Goal: Check status: Check status

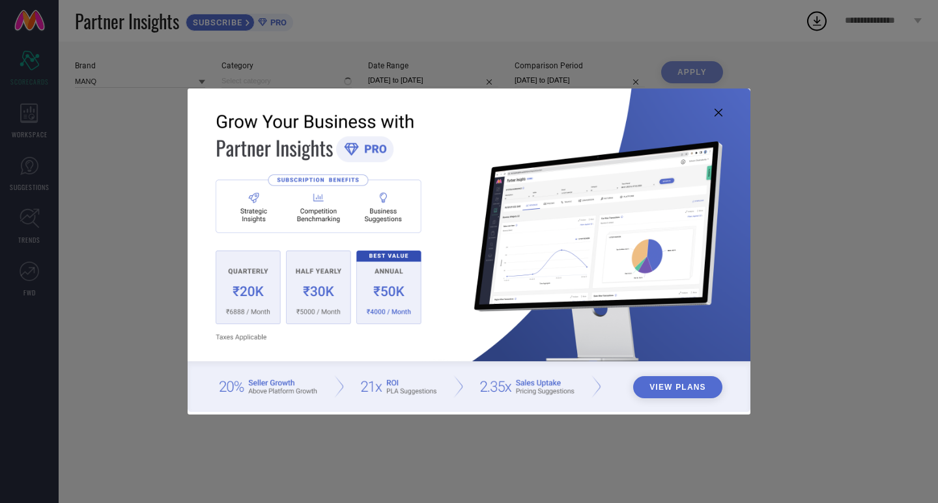
type input "All"
drag, startPoint x: 720, startPoint y: 114, endPoint x: 677, endPoint y: 116, distance: 42.4
click at [720, 114] on icon at bounding box center [718, 113] width 8 height 8
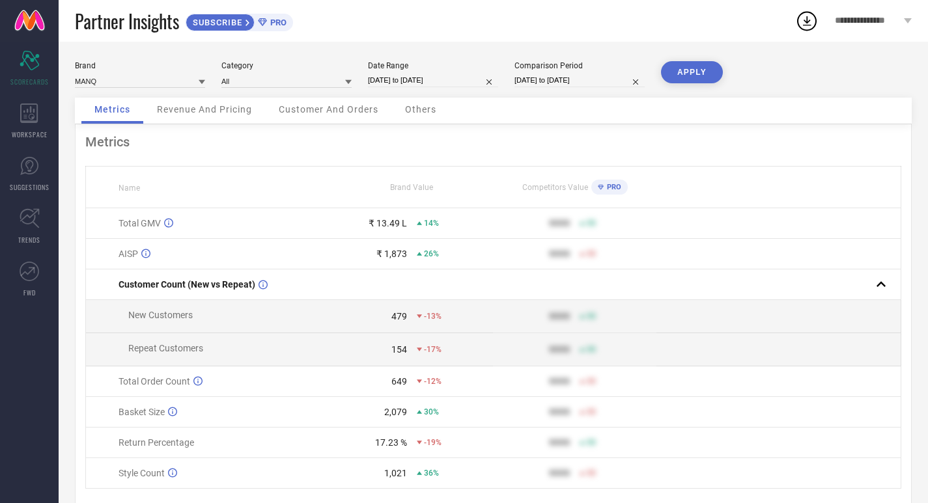
click at [479, 77] on input "[DATE] to [DATE]" at bounding box center [433, 81] width 130 height 14
select select "7"
select select "2025"
select select "8"
select select "2025"
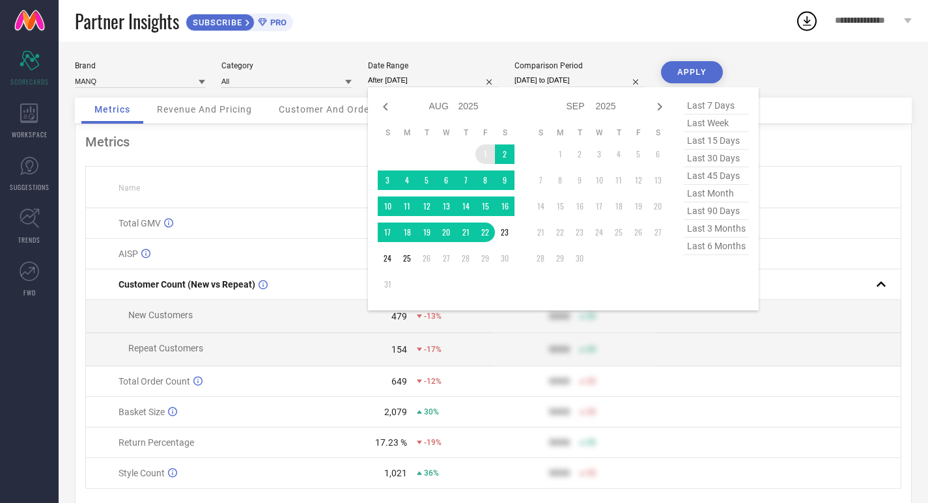
click at [485, 147] on td "1" at bounding box center [485, 155] width 20 height 20
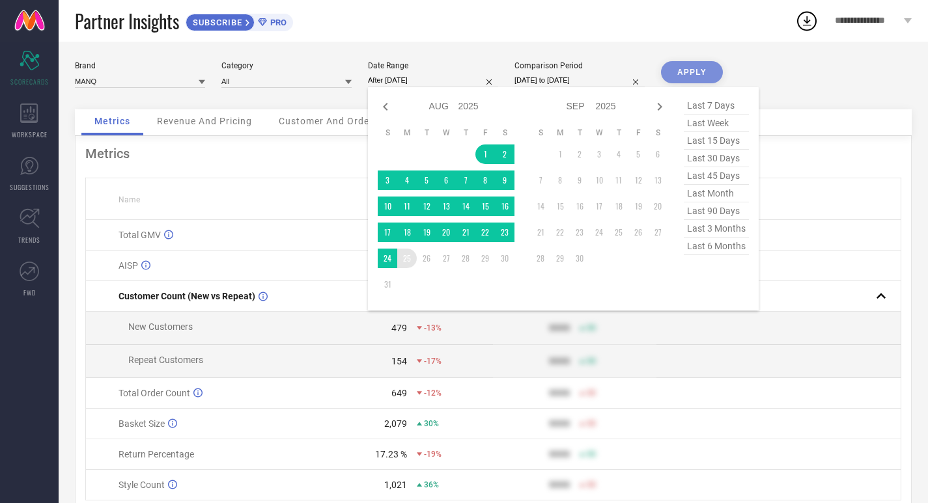
type input "[DATE] to [DATE]"
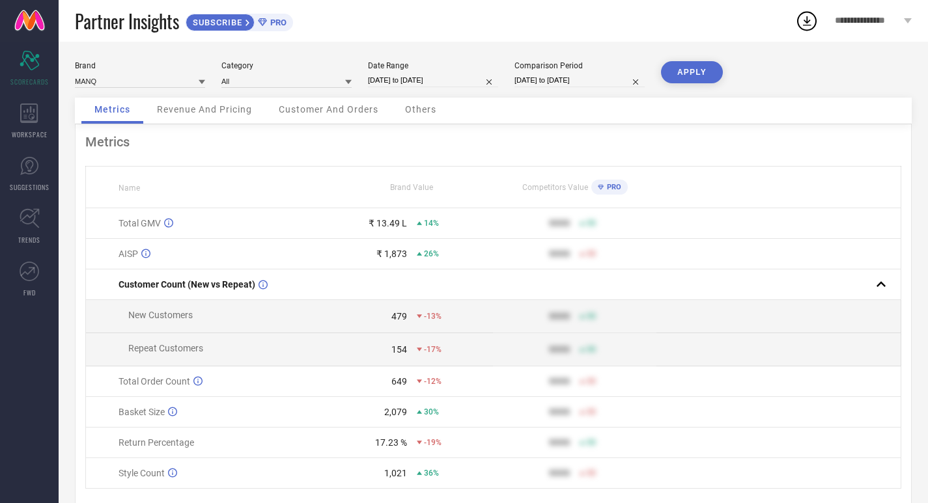
click at [582, 70] on div "Comparison Period [DATE] to [DATE]" at bounding box center [579, 74] width 130 height 27
select select "7"
select select "2024"
select select "8"
select select "2024"
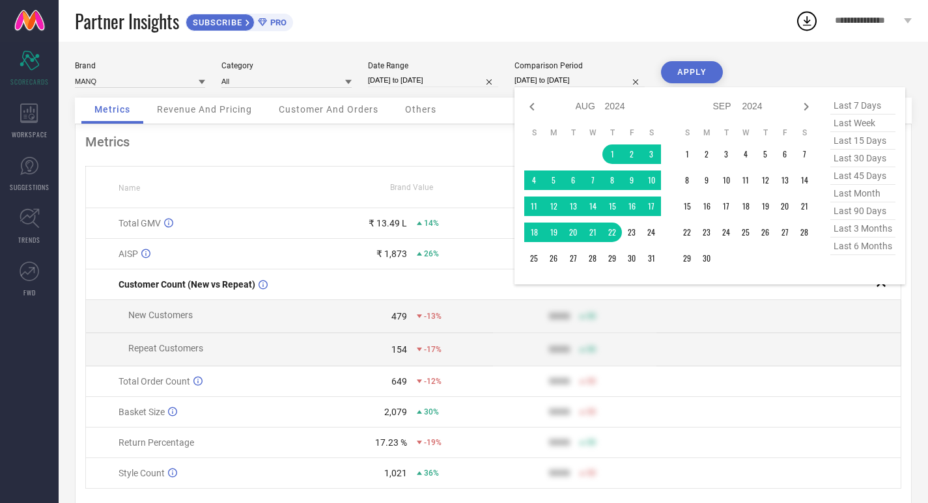
click at [583, 81] on input "[DATE] to [DATE]" at bounding box center [579, 81] width 130 height 14
click at [613, 158] on td "1" at bounding box center [612, 155] width 20 height 20
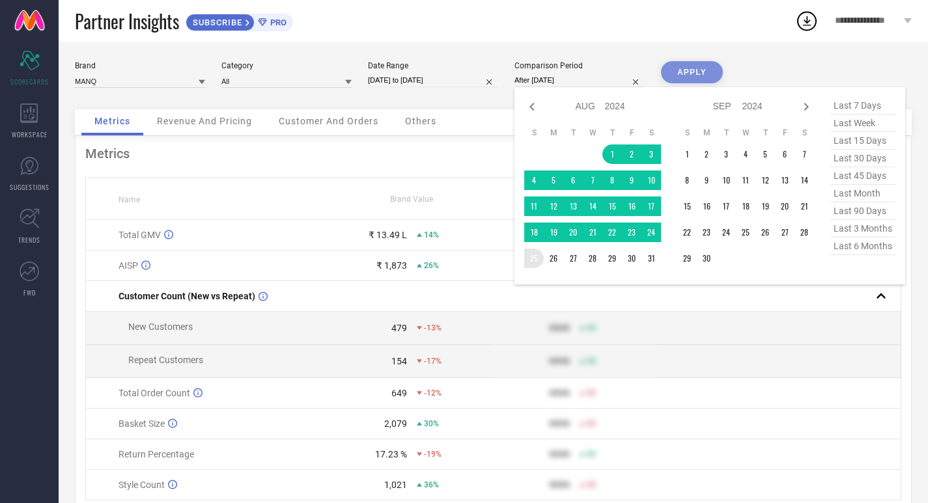
type input "[DATE] to [DATE]"
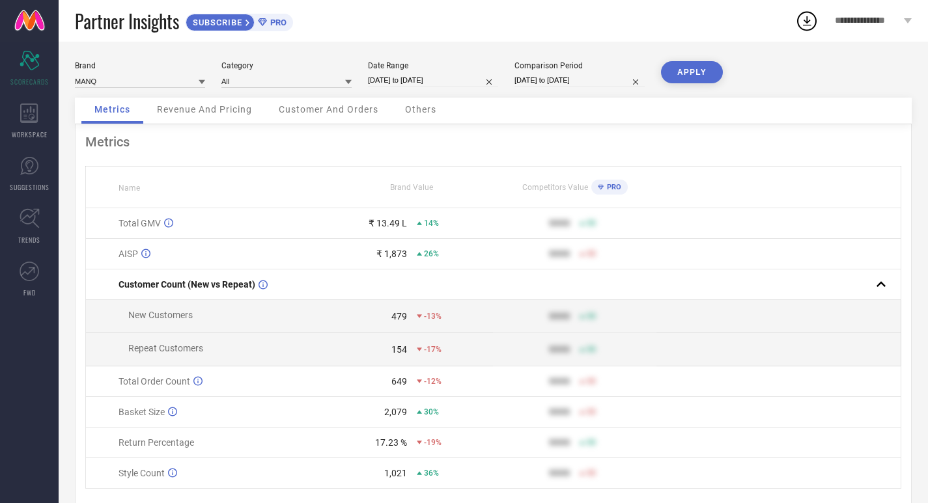
click at [708, 76] on button "APPLY" at bounding box center [692, 72] width 62 height 22
